Goal: Information Seeking & Learning: Find specific fact

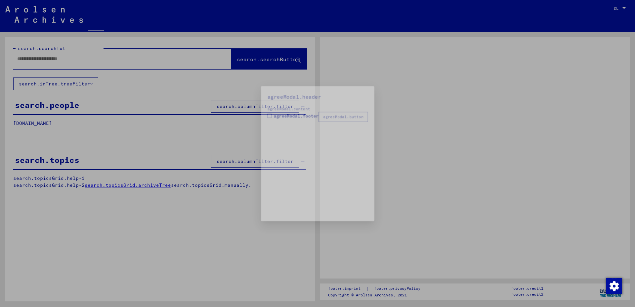
type input "**********"
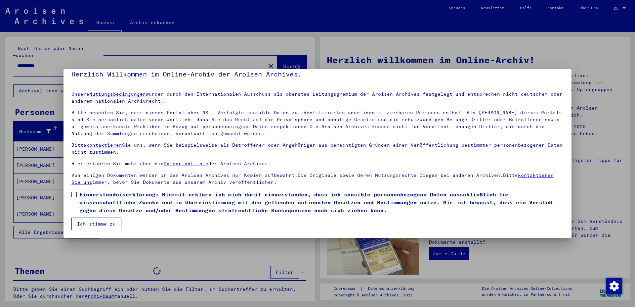
scroll to position [9, 0]
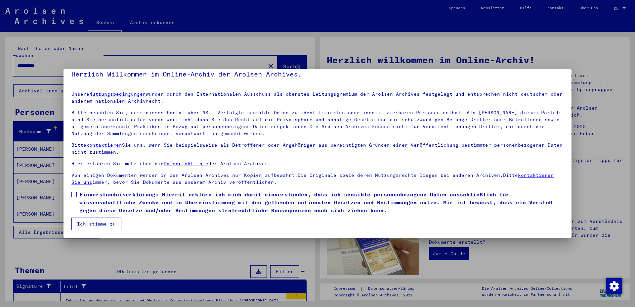
click at [105, 224] on button "Ich stimme zu" at bounding box center [96, 223] width 50 height 13
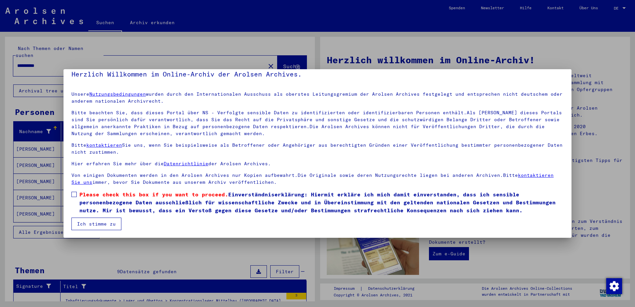
click at [79, 194] on label "Please check this box if you want to proceed. Einverständniserklärung: Hiermit …" at bounding box center [317, 202] width 492 height 24
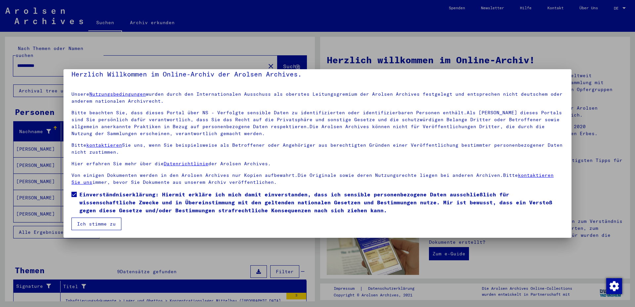
click at [92, 222] on button "Ich stimme zu" at bounding box center [96, 223] width 50 height 13
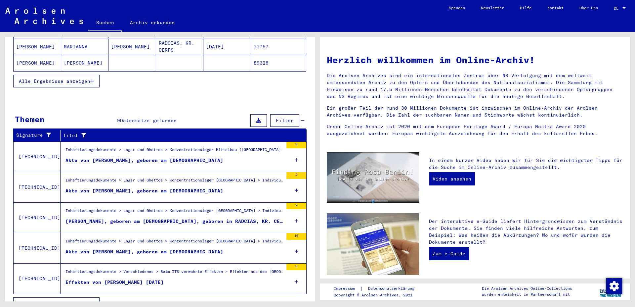
scroll to position [156, 0]
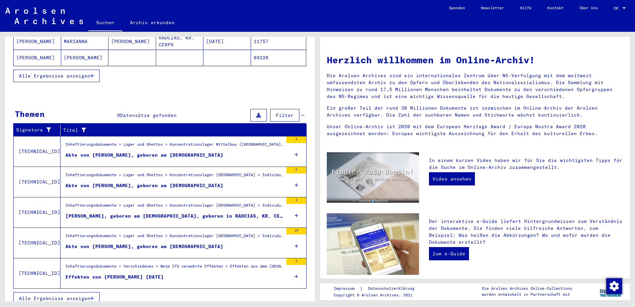
click at [143, 243] on div "Akte von [PERSON_NAME], geboren am [DEMOGRAPHIC_DATA]" at bounding box center [145, 246] width 158 height 7
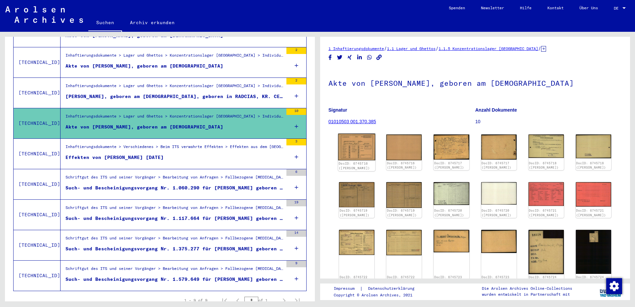
click at [357, 150] on img at bounding box center [356, 147] width 37 height 27
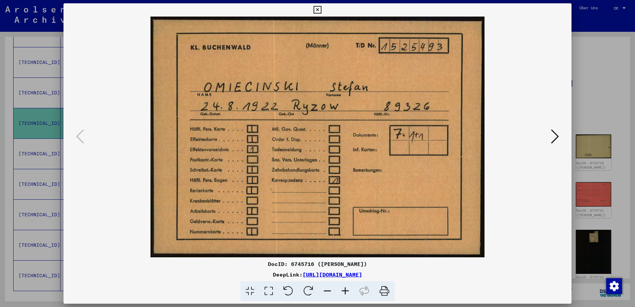
click at [321, 10] on icon at bounding box center [318, 10] width 8 height 8
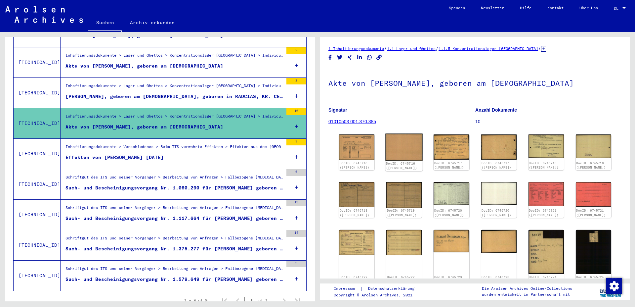
click at [400, 139] on img at bounding box center [404, 147] width 37 height 27
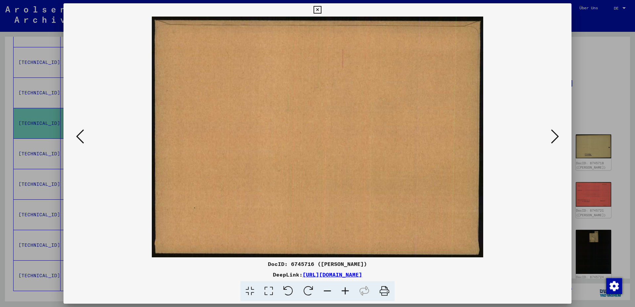
click at [559, 136] on icon at bounding box center [555, 136] width 8 height 16
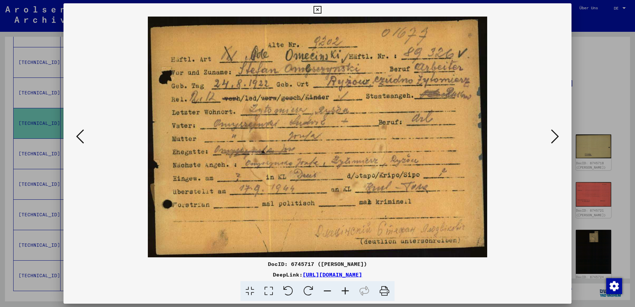
click at [558, 137] on icon at bounding box center [555, 136] width 8 height 16
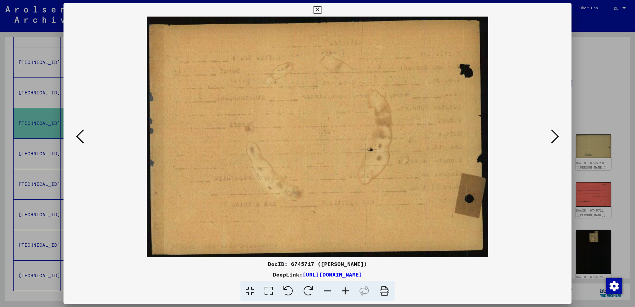
click at [558, 137] on icon at bounding box center [555, 136] width 8 height 16
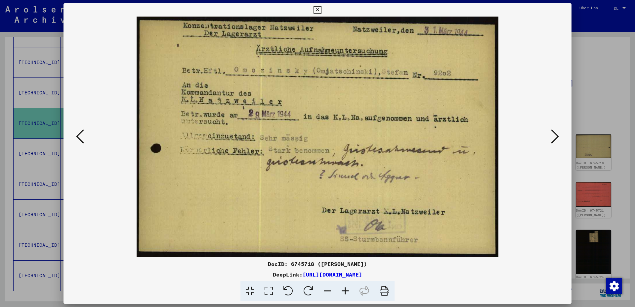
click at [558, 137] on icon at bounding box center [555, 136] width 8 height 16
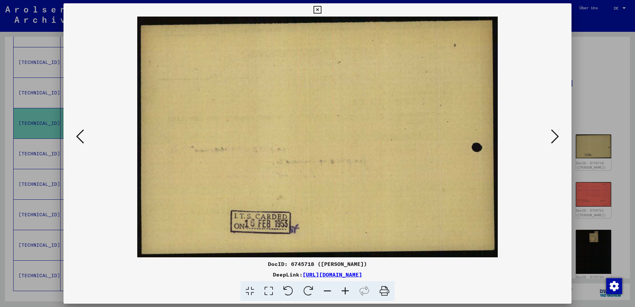
click at [558, 137] on icon at bounding box center [555, 136] width 8 height 16
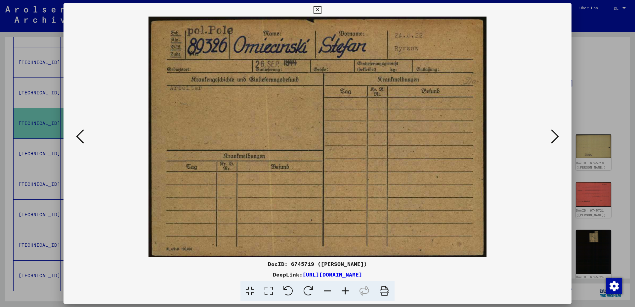
click at [80, 137] on icon at bounding box center [80, 136] width 8 height 16
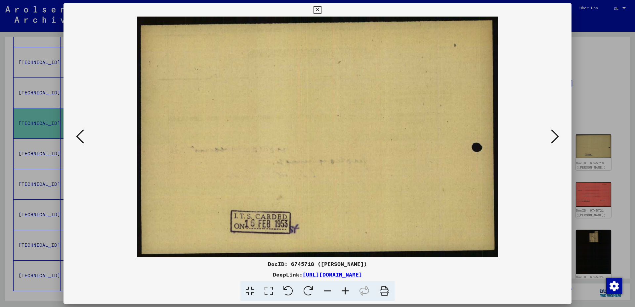
click at [79, 137] on icon at bounding box center [80, 136] width 8 height 16
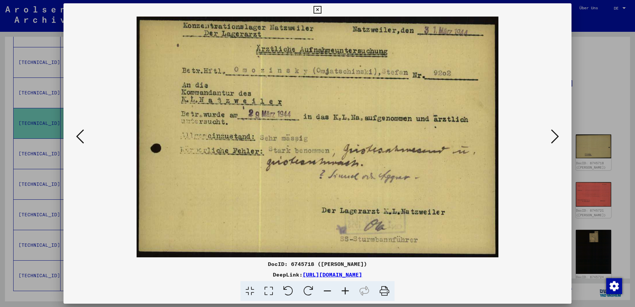
click at [79, 137] on icon at bounding box center [80, 136] width 8 height 16
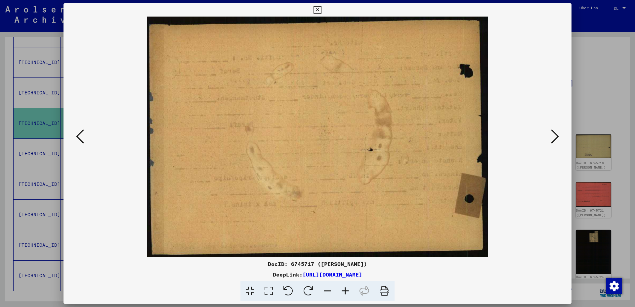
click at [79, 137] on icon at bounding box center [80, 136] width 8 height 16
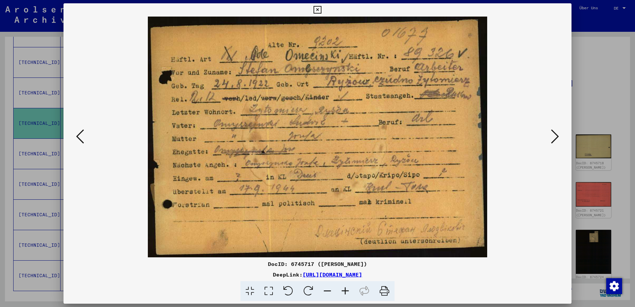
click at [79, 137] on icon at bounding box center [80, 136] width 8 height 16
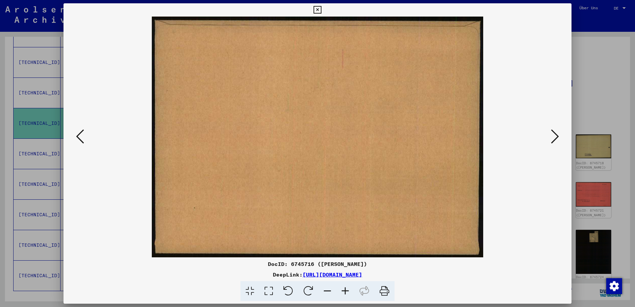
click at [79, 137] on icon at bounding box center [80, 136] width 8 height 16
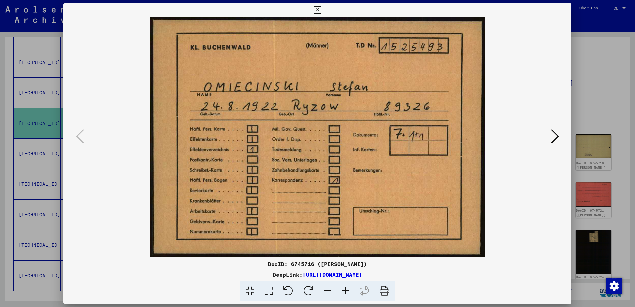
click at [552, 138] on icon at bounding box center [555, 136] width 8 height 16
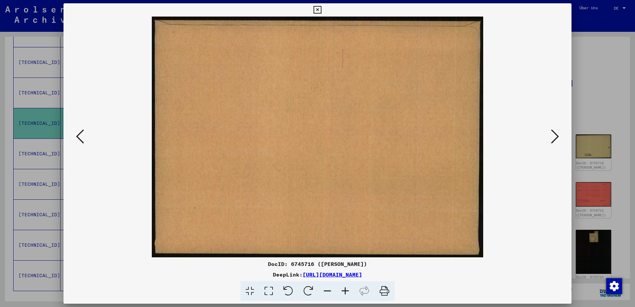
click at [552, 138] on icon at bounding box center [555, 136] width 8 height 16
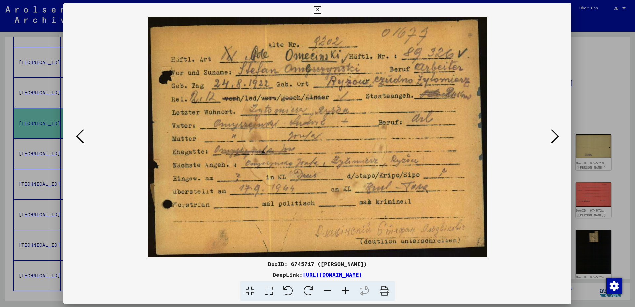
click at [559, 137] on icon at bounding box center [555, 136] width 8 height 16
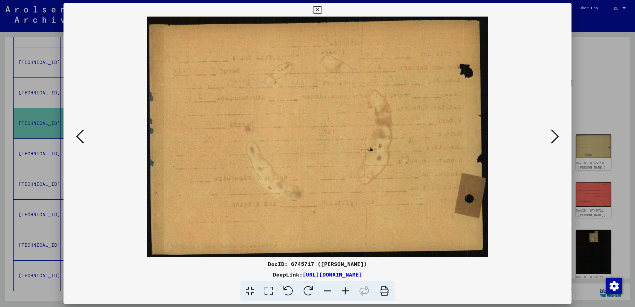
click at [559, 137] on icon at bounding box center [555, 136] width 8 height 16
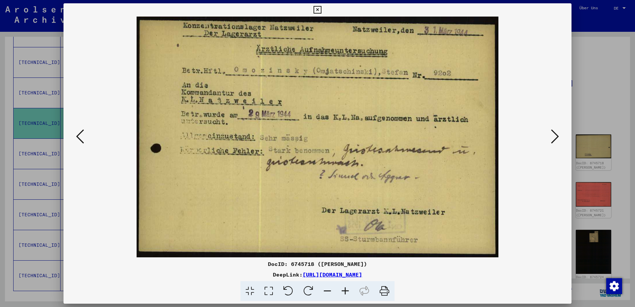
click at [556, 135] on icon at bounding box center [555, 136] width 8 height 16
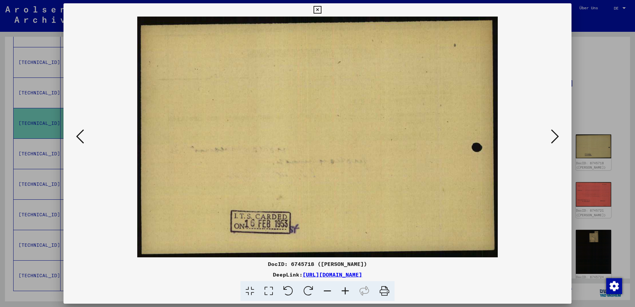
click at [556, 135] on icon at bounding box center [555, 136] width 8 height 16
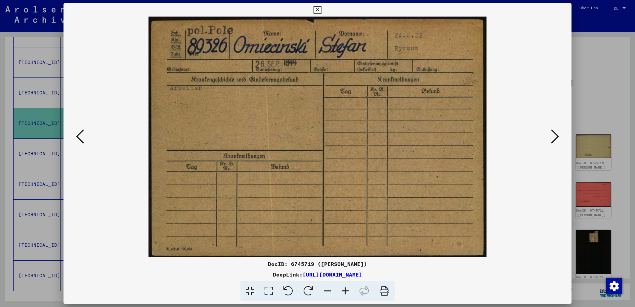
click at [559, 139] on icon at bounding box center [555, 136] width 8 height 16
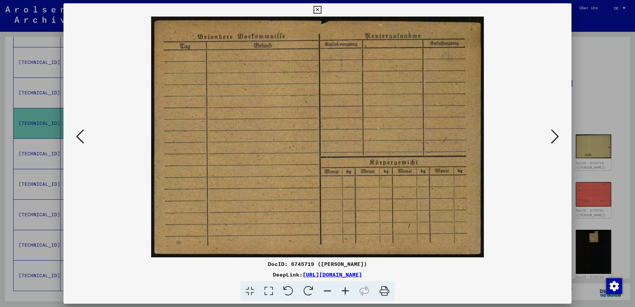
click at [559, 138] on icon at bounding box center [555, 136] width 8 height 16
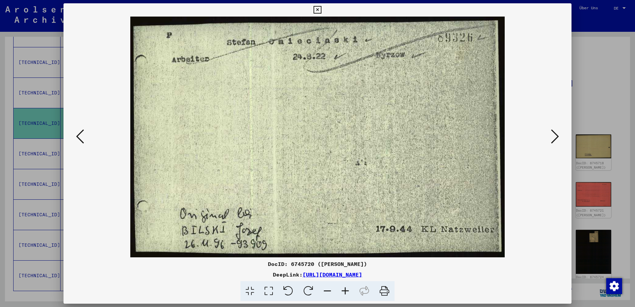
click at [555, 133] on icon at bounding box center [555, 136] width 8 height 16
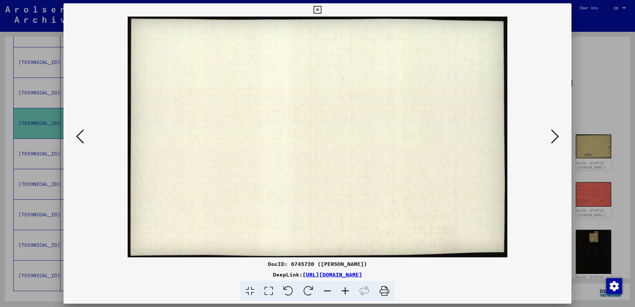
click at [555, 133] on icon at bounding box center [555, 136] width 8 height 16
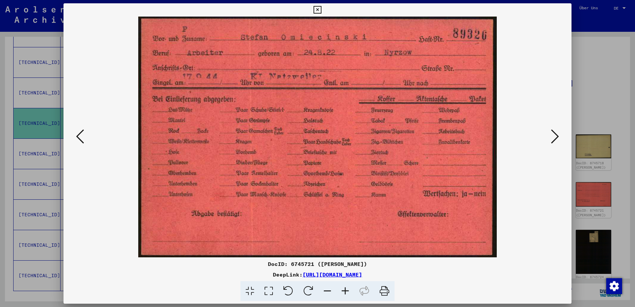
click at [547, 128] on img at bounding box center [317, 137] width 463 height 241
click at [553, 137] on icon at bounding box center [555, 136] width 8 height 16
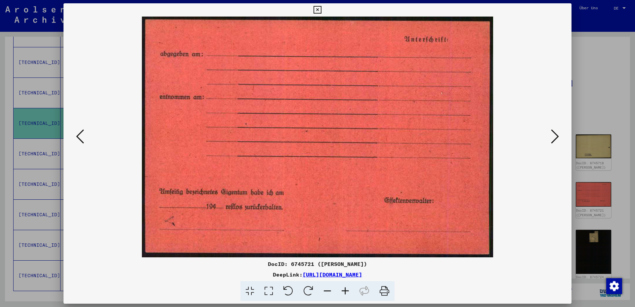
click at [554, 137] on icon at bounding box center [555, 136] width 8 height 16
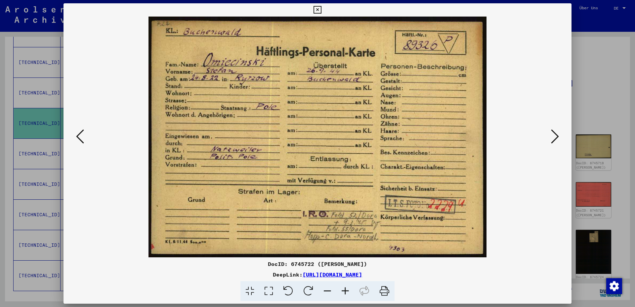
click at [554, 137] on icon at bounding box center [555, 136] width 8 height 16
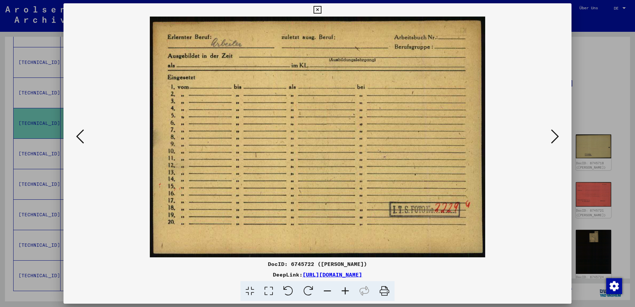
click at [321, 6] on icon at bounding box center [318, 10] width 8 height 8
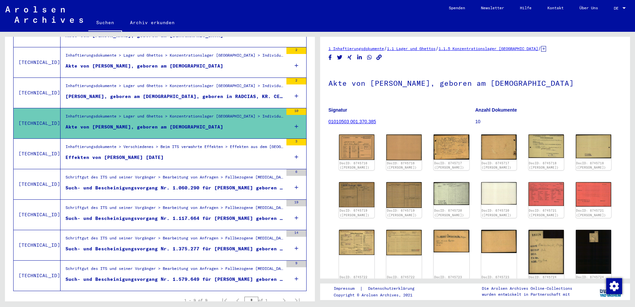
click at [140, 155] on figure "Effekten von [PERSON_NAME] [DATE]" at bounding box center [175, 159] width 218 height 10
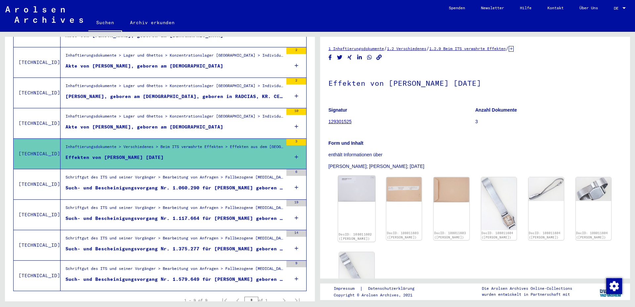
click at [360, 190] on img at bounding box center [356, 188] width 37 height 26
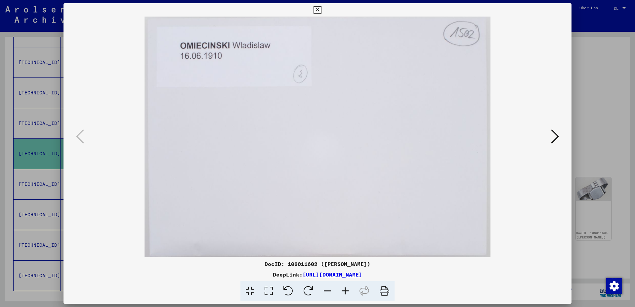
click at [560, 133] on button at bounding box center [555, 136] width 12 height 19
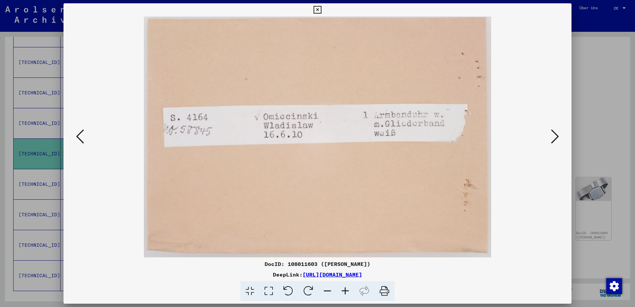
click at [555, 136] on icon at bounding box center [555, 136] width 8 height 16
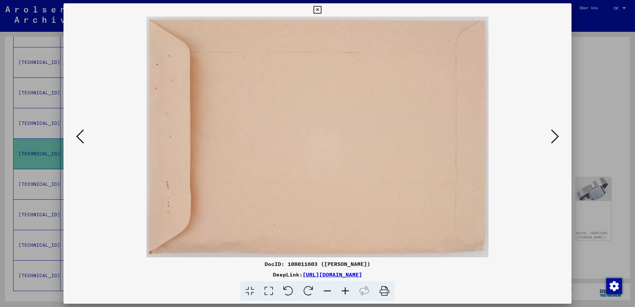
click at [555, 137] on icon at bounding box center [555, 136] width 8 height 16
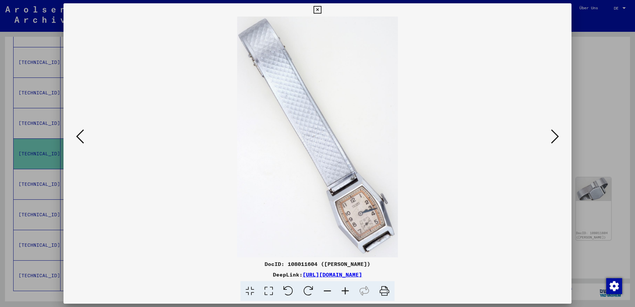
click at [321, 9] on icon at bounding box center [318, 10] width 8 height 8
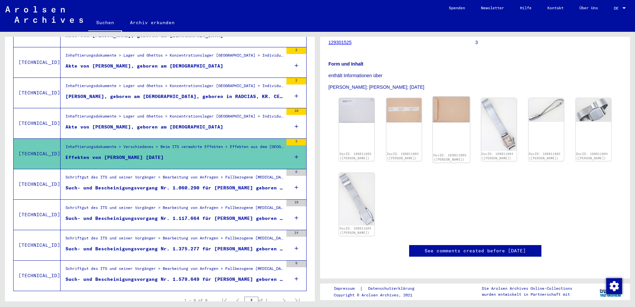
scroll to position [71, 0]
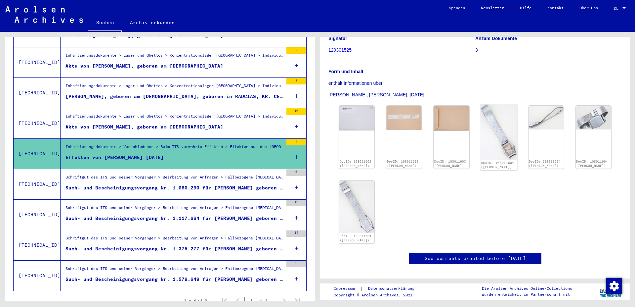
click at [492, 144] on img at bounding box center [499, 132] width 37 height 56
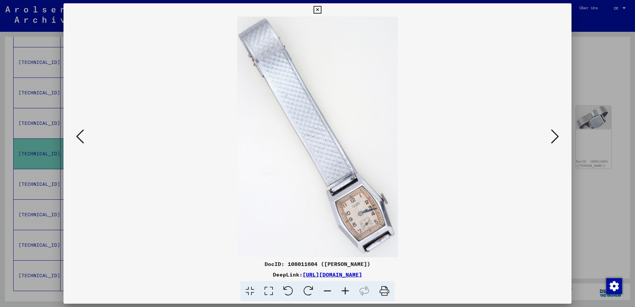
click at [559, 135] on icon at bounding box center [555, 136] width 8 height 16
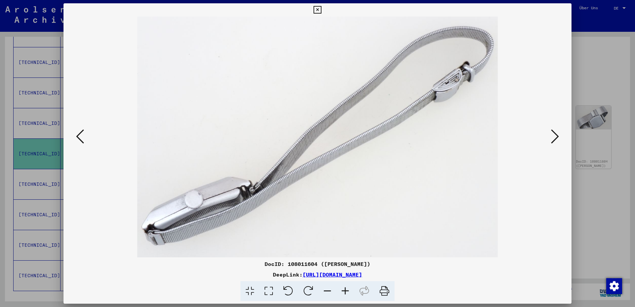
click at [559, 135] on icon at bounding box center [555, 136] width 8 height 16
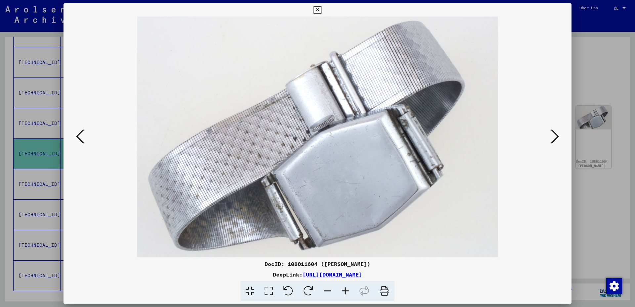
click at [559, 134] on icon at bounding box center [555, 136] width 8 height 16
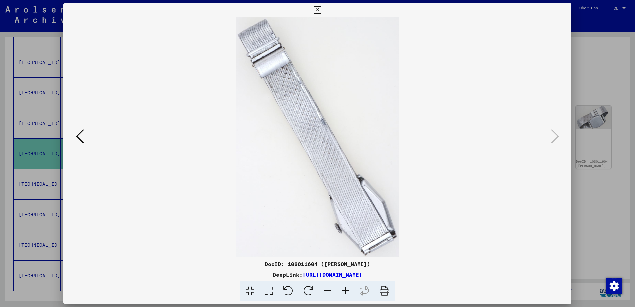
click at [321, 10] on icon at bounding box center [318, 10] width 8 height 8
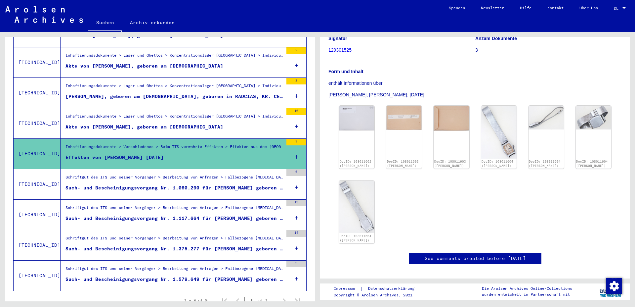
click at [446, 262] on link "See comments created before [DATE]" at bounding box center [475, 258] width 101 height 7
click at [193, 184] on div "Such- und Bescheinigungsvorgang Nr. 1.060.290 für [PERSON_NAME] geboren [DEMOGR…" at bounding box center [175, 187] width 218 height 7
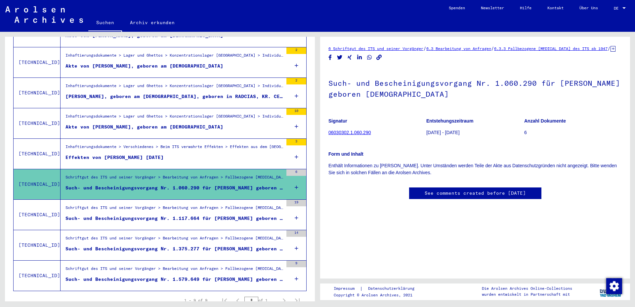
click at [359, 142] on figure "Signatur 06030302.1.060.290" at bounding box center [378, 128] width 98 height 30
click at [359, 135] on link "06030302.1.060.290" at bounding box center [350, 132] width 42 height 5
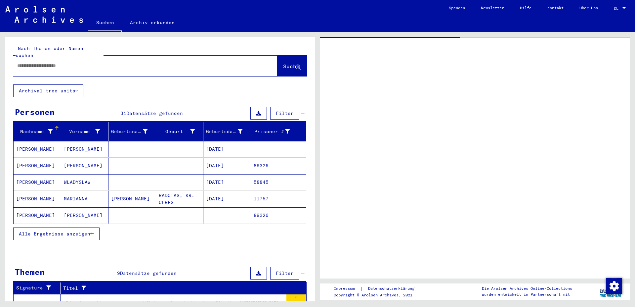
type input "*******"
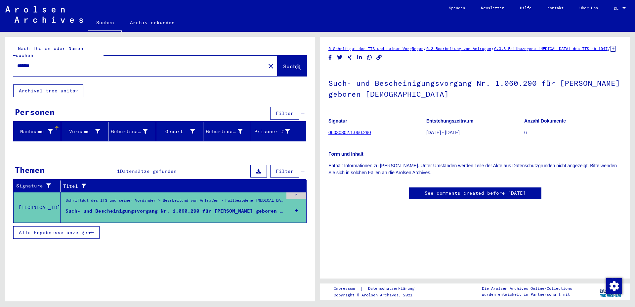
click at [274, 107] on button "Filter" at bounding box center [284, 113] width 29 height 13
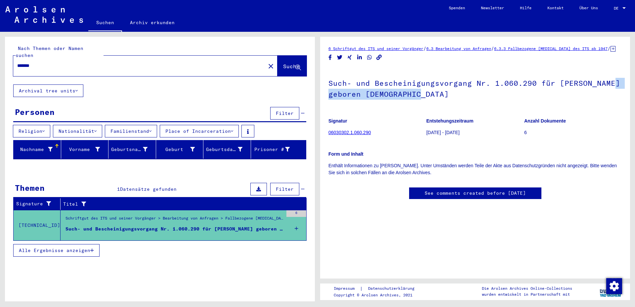
drag, startPoint x: 428, startPoint y: 103, endPoint x: 328, endPoint y: 105, distance: 100.6
click at [328, 105] on yv-its-full-details "6 Schriftgut des ITS und seiner Vorgänger / 6.3 Bearbeitung von Anfragen / 6.3.…" at bounding box center [475, 128] width 310 height 167
click at [370, 108] on h1 "Such- und Bescheinigungsvorgang Nr. 1.060.290 für [PERSON_NAME] geboren [DEMOGR…" at bounding box center [476, 88] width 294 height 40
